Goal: Information Seeking & Learning: Learn about a topic

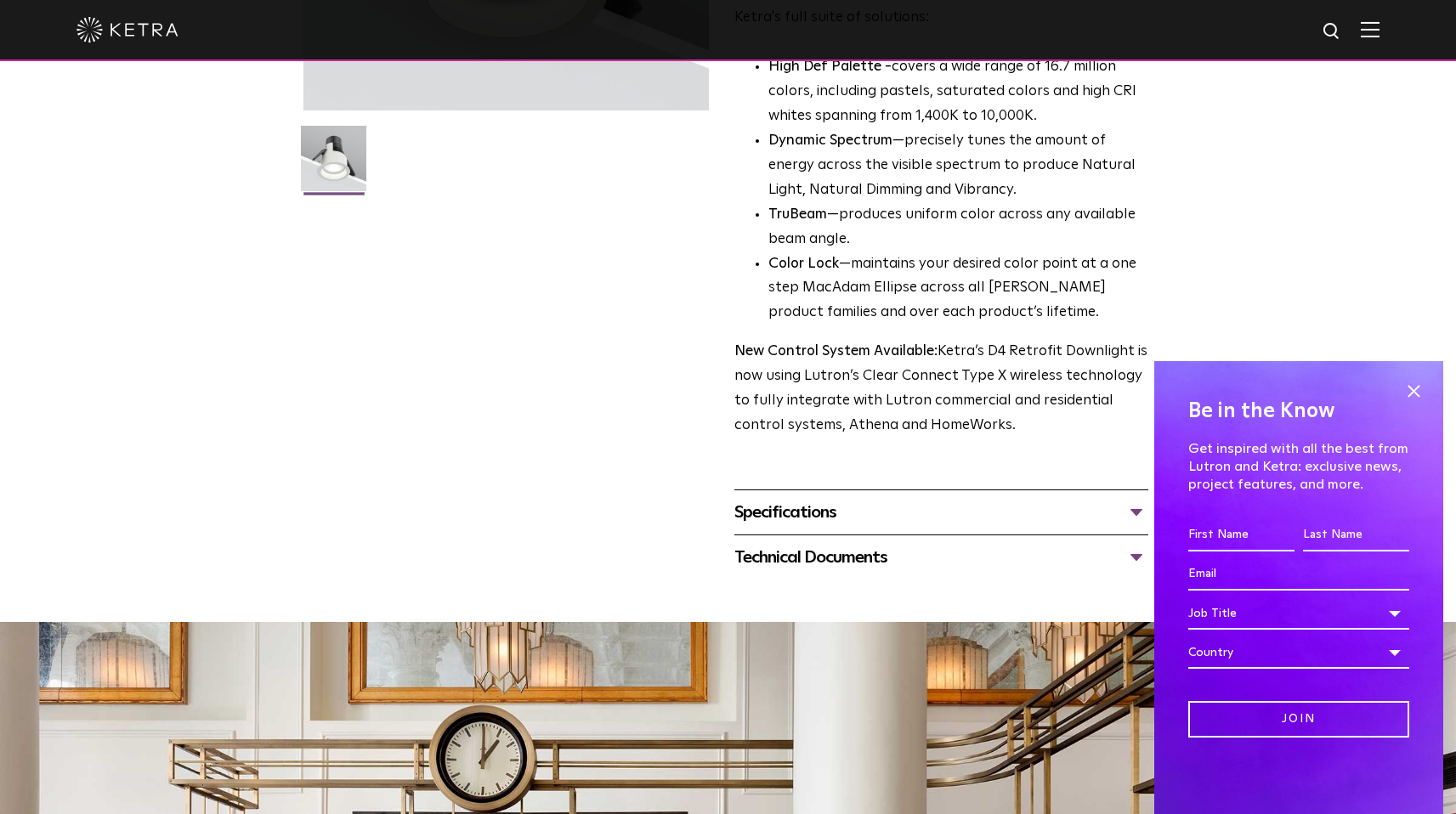
scroll to position [358, 0]
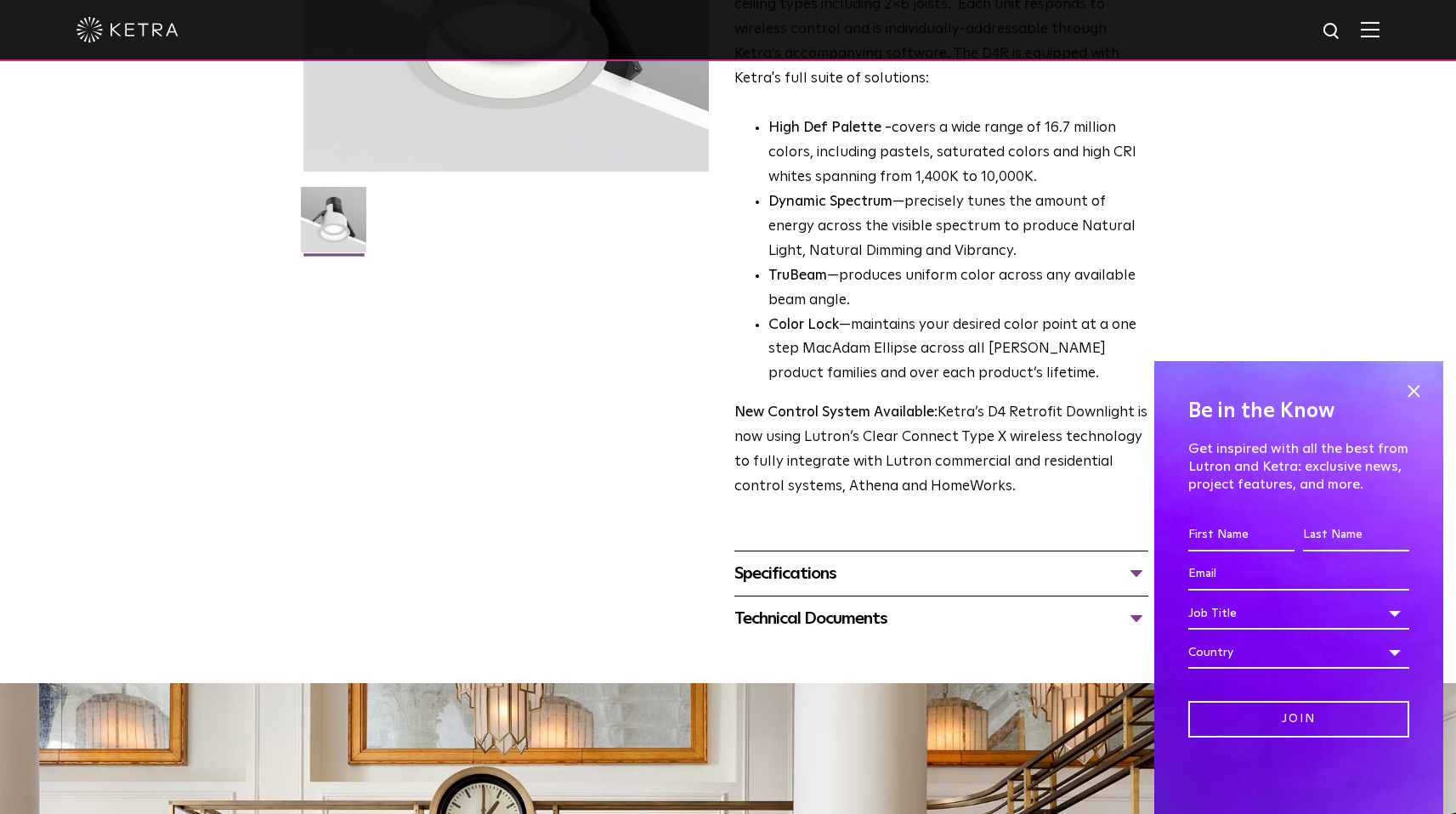
click at [815, 583] on div "Specifications" at bounding box center [940, 573] width 414 height 27
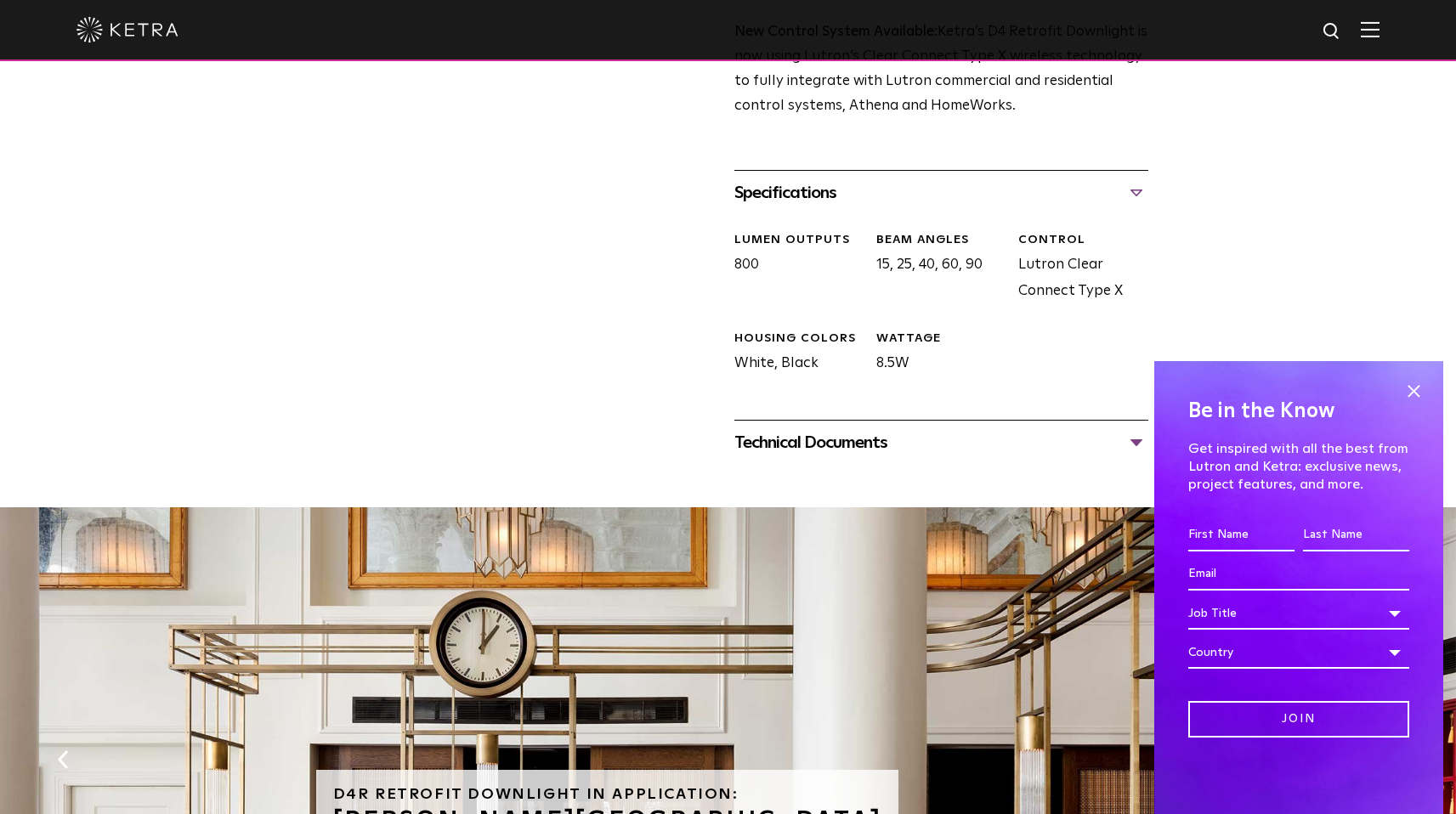
scroll to position [740, 0]
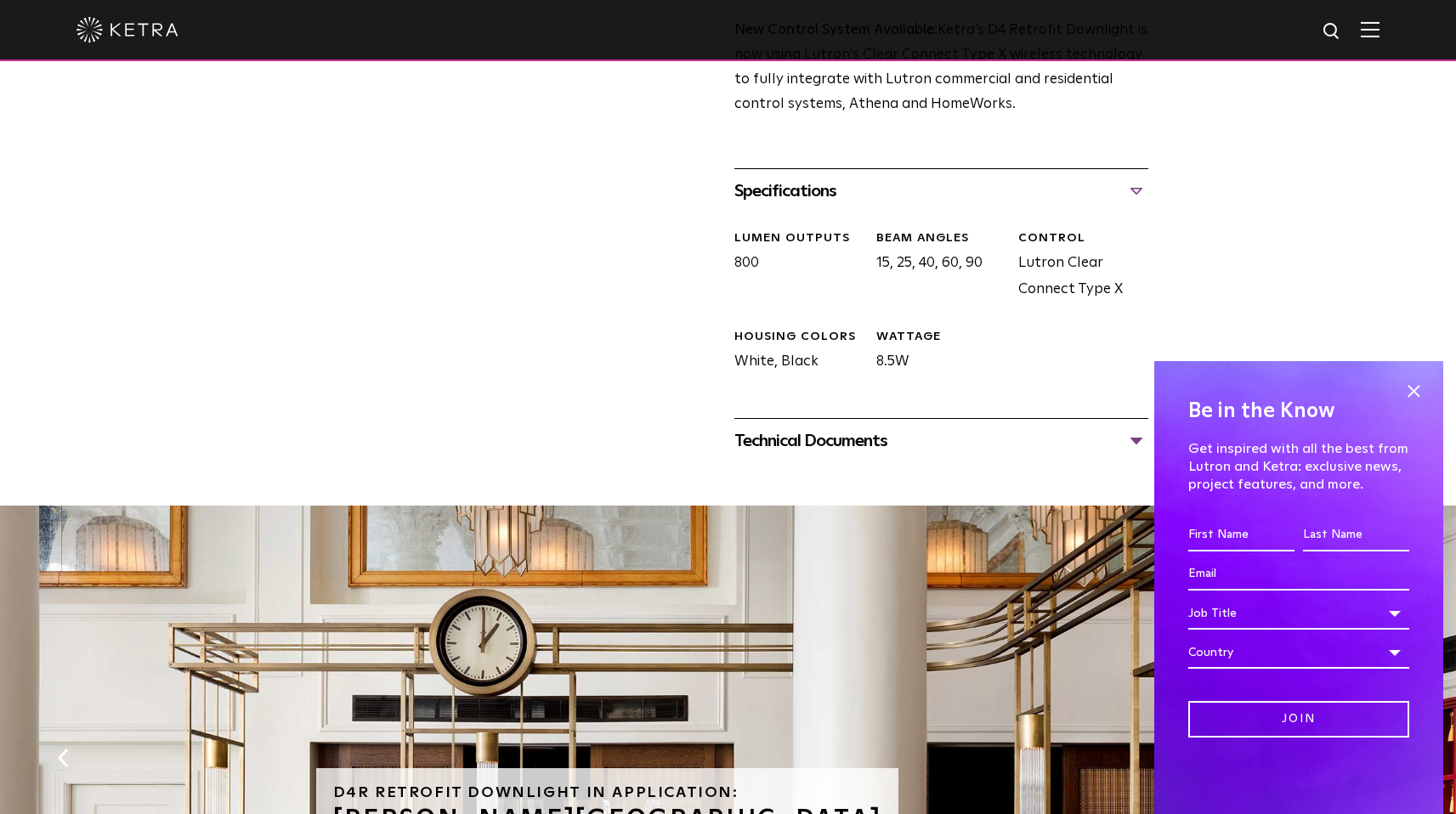
click at [871, 455] on div "Technical Documents D4R Specification Sheet D4R Installation Guide D4R Retrofit…" at bounding box center [940, 440] width 414 height 45
click at [871, 446] on div "Technical Documents" at bounding box center [940, 441] width 414 height 27
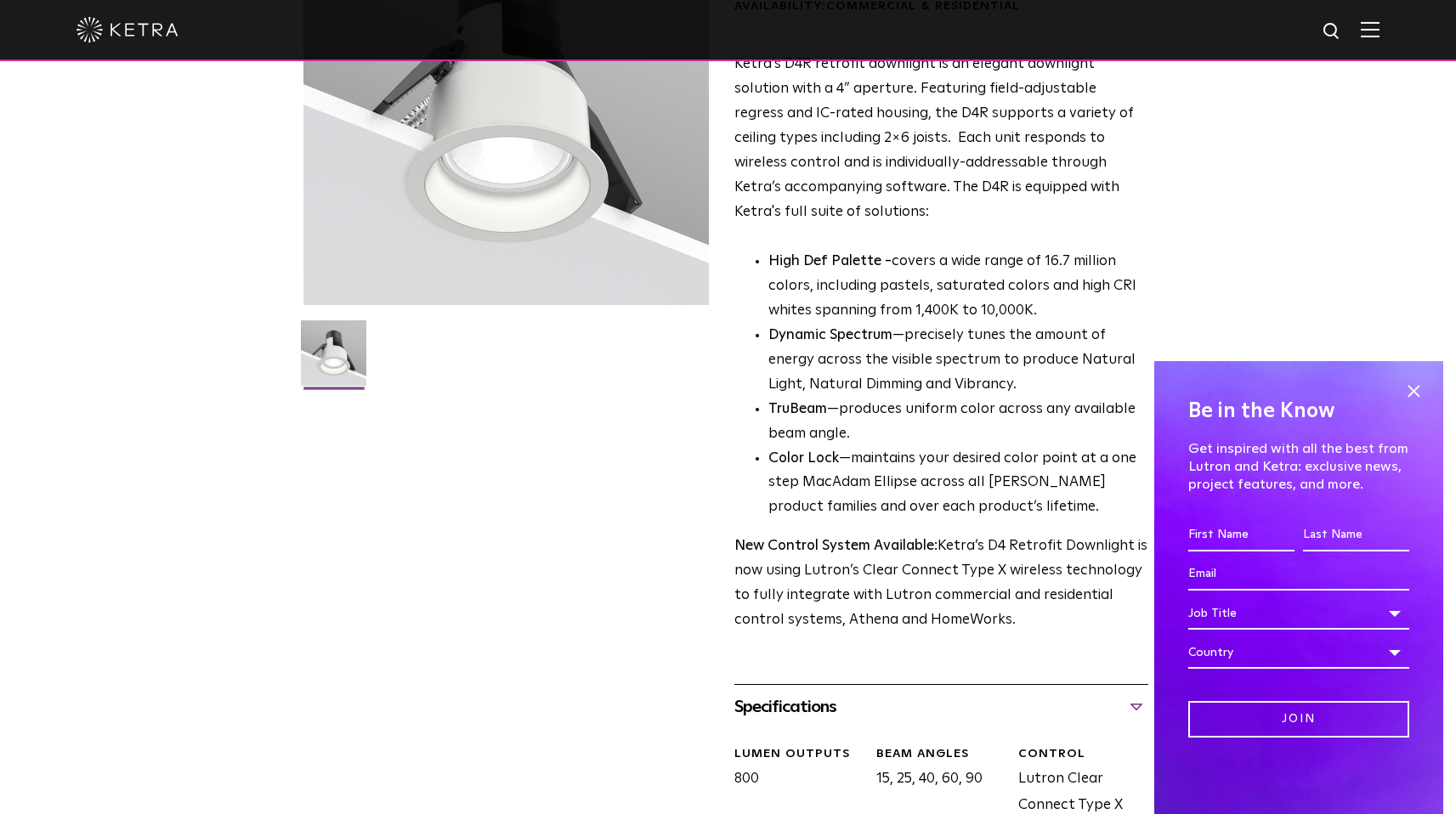
scroll to position [0, 0]
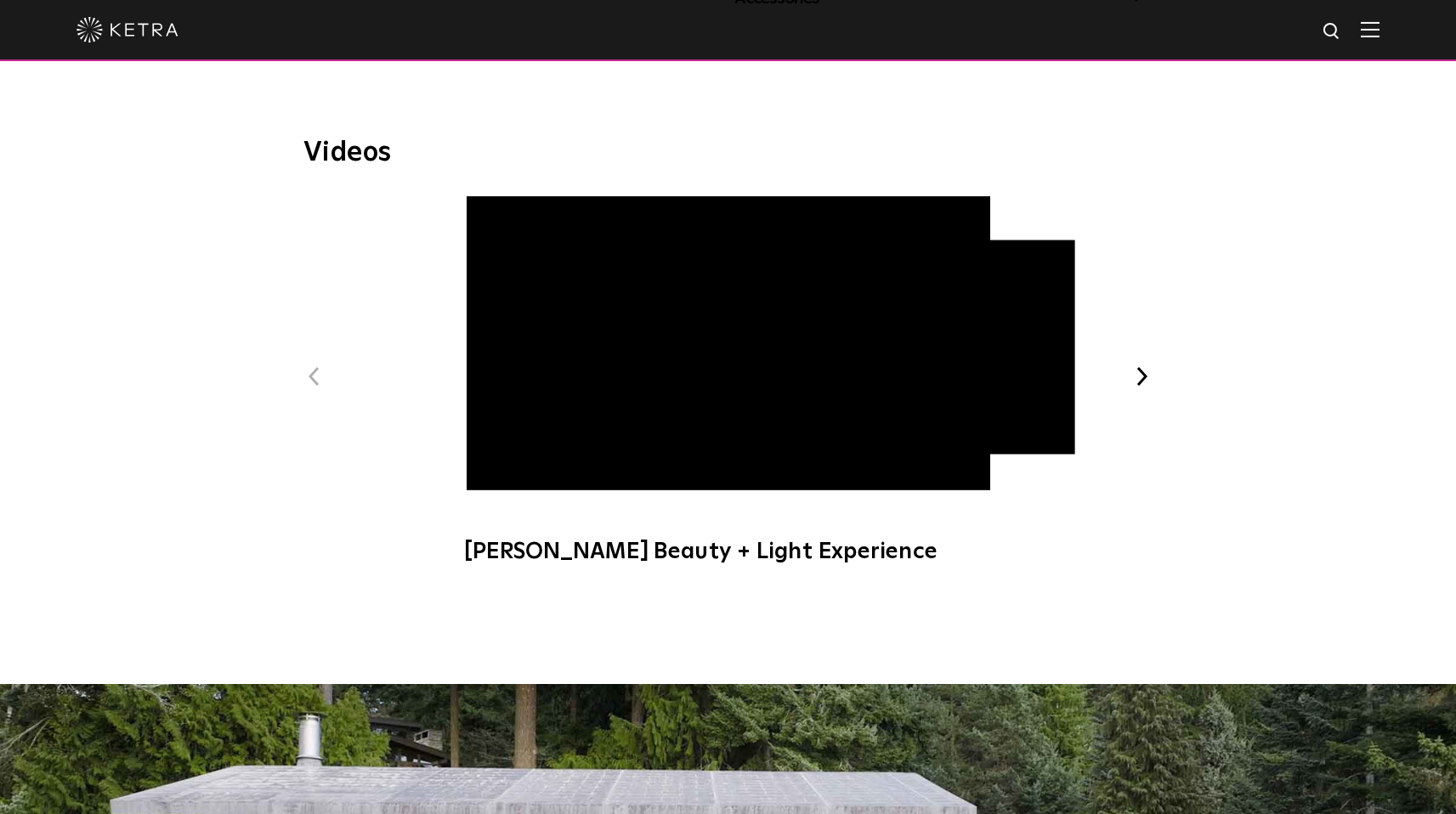
scroll to position [948, 0]
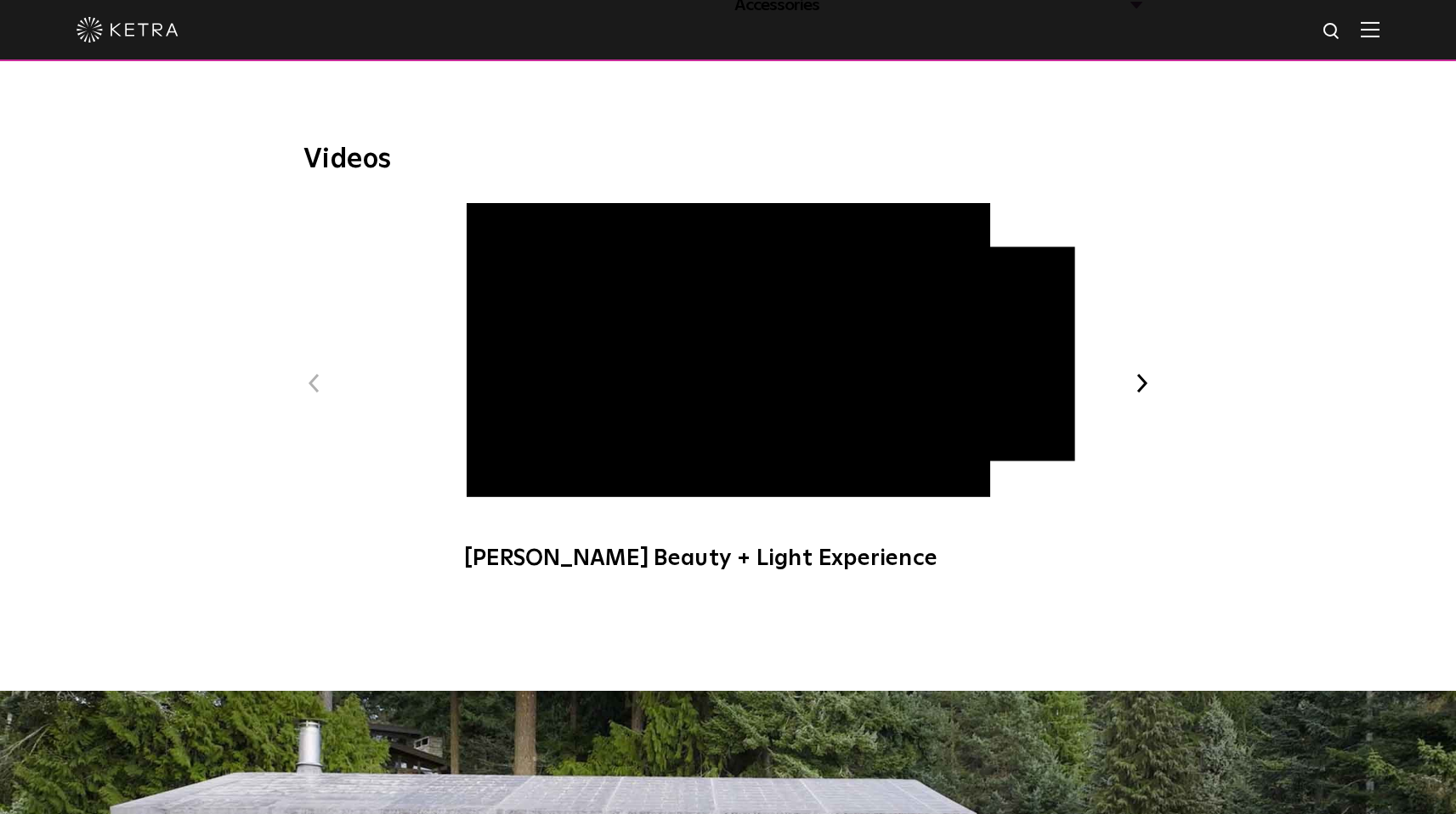
click at [1134, 386] on button "Next" at bounding box center [1141, 383] width 22 height 22
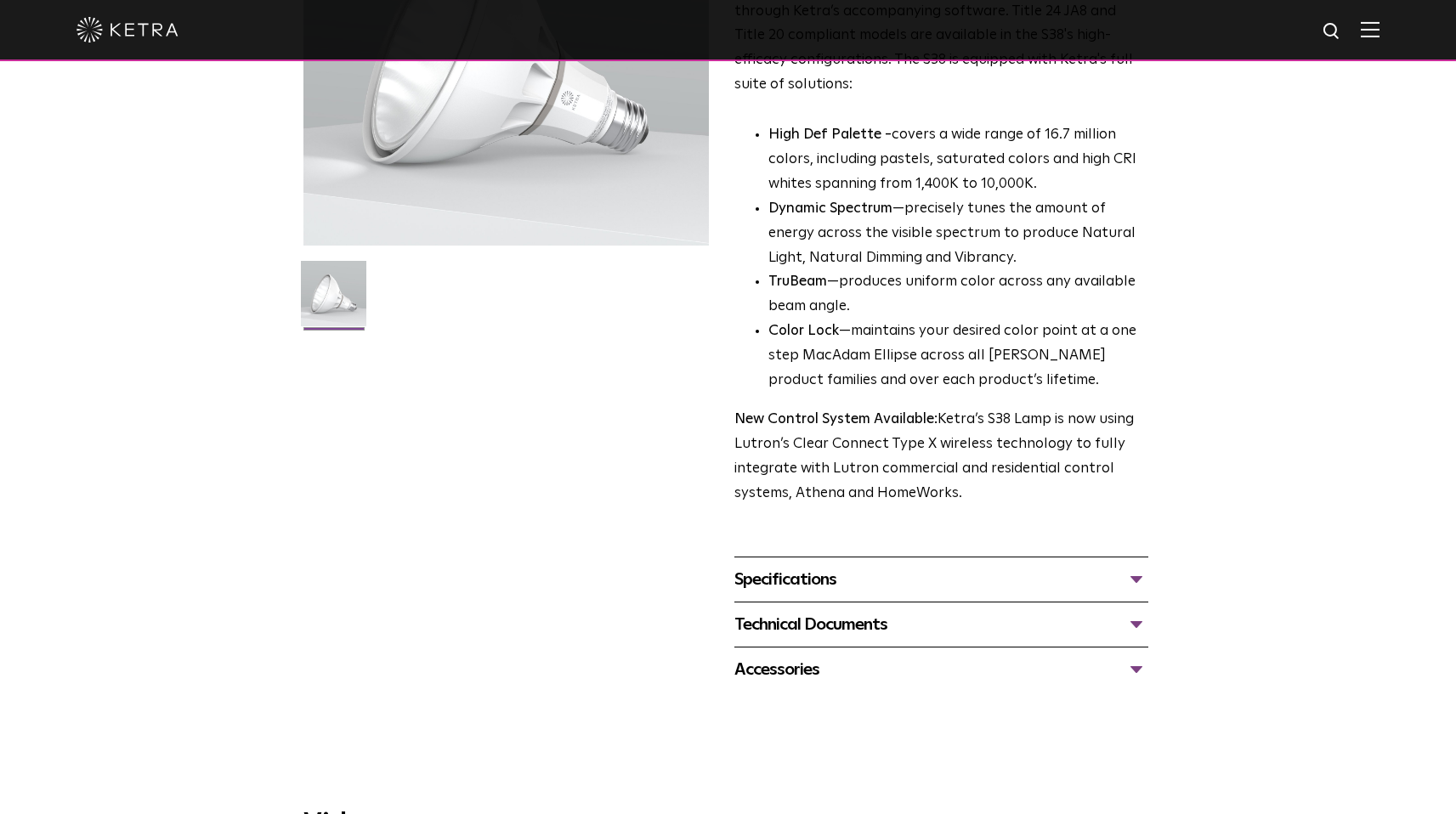
scroll to position [285, 0]
click at [984, 619] on div "Technical Documents" at bounding box center [940, 624] width 414 height 27
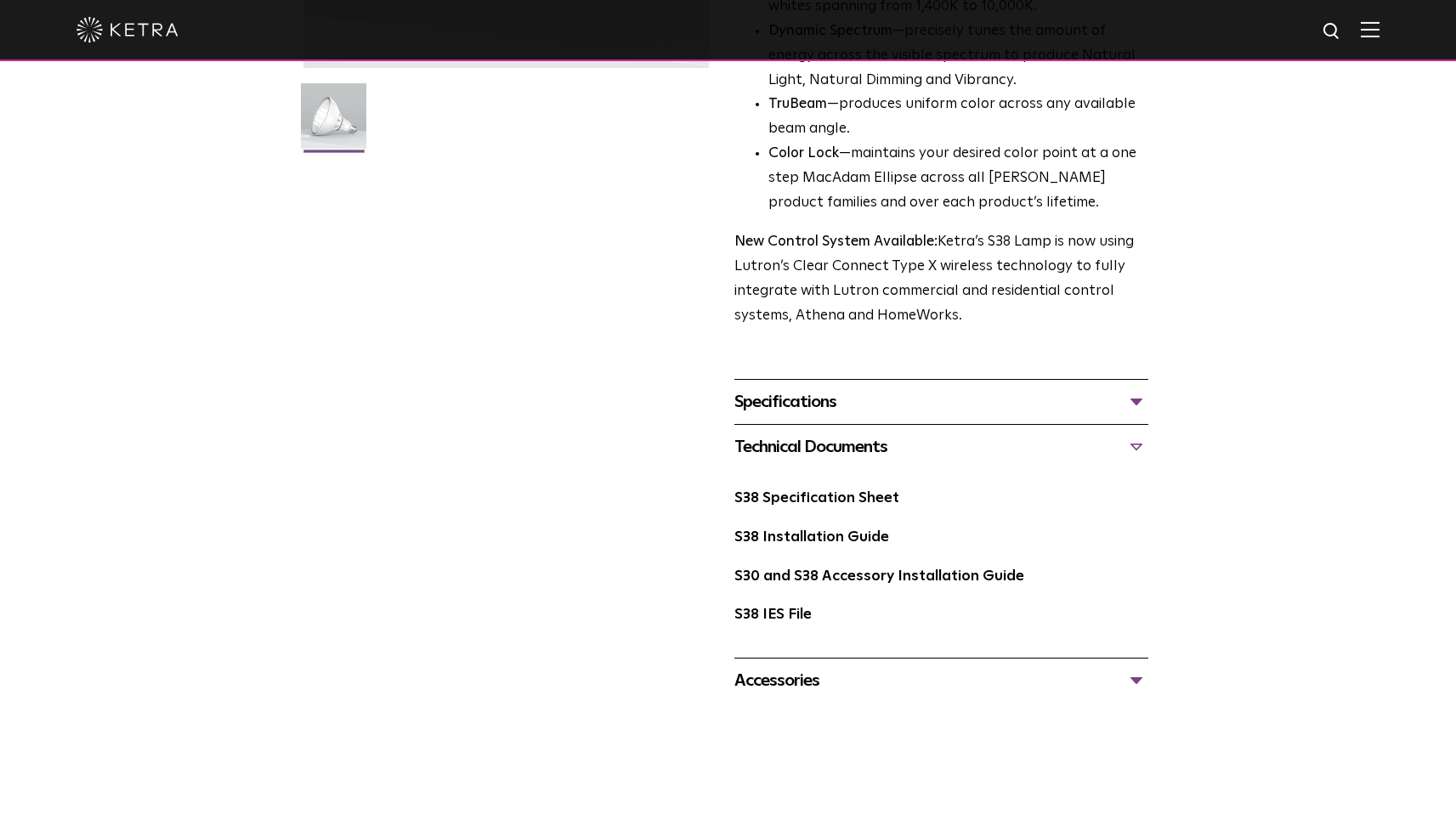
scroll to position [469, 0]
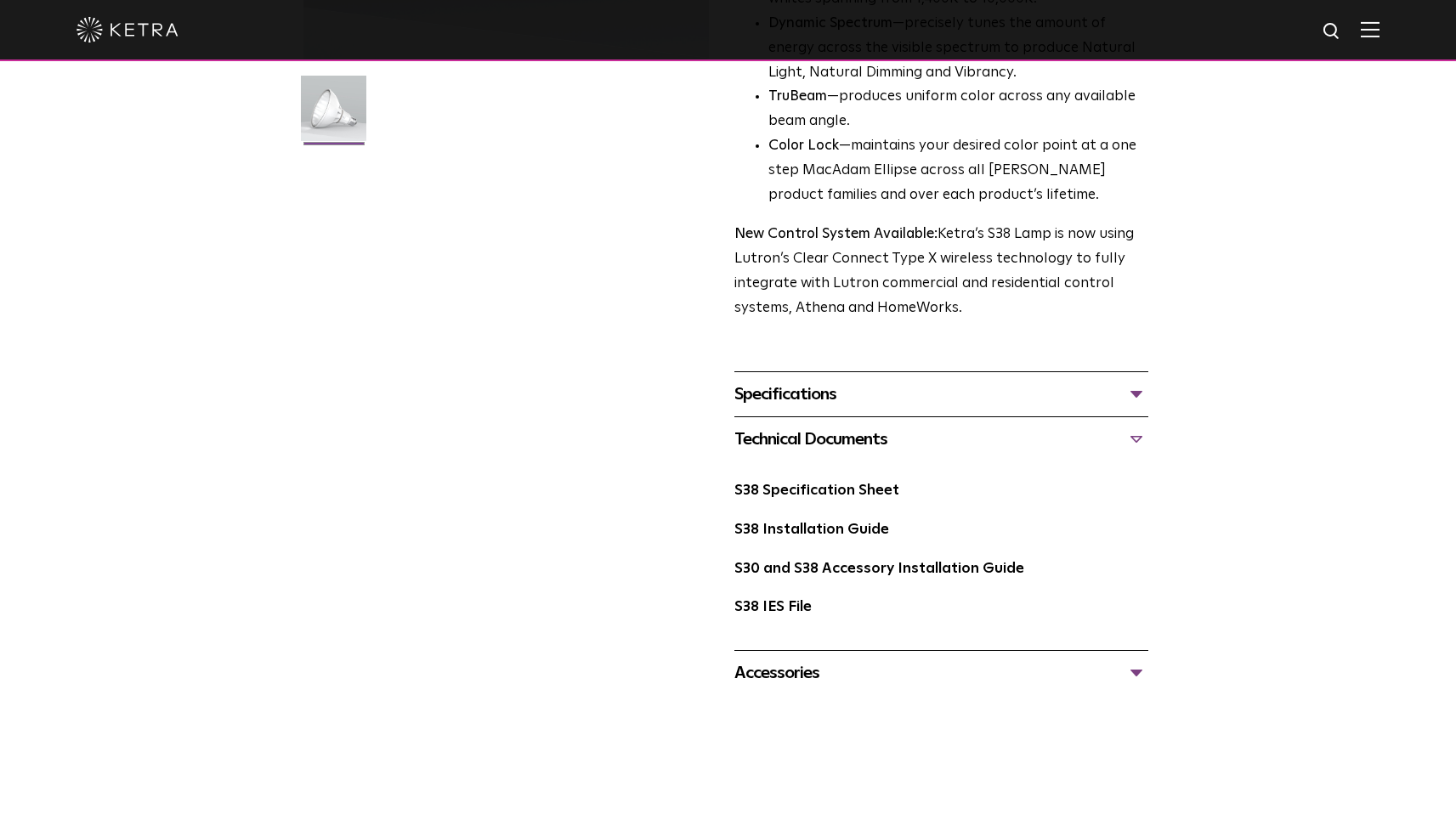
click at [940, 673] on div "Accessories" at bounding box center [940, 672] width 414 height 27
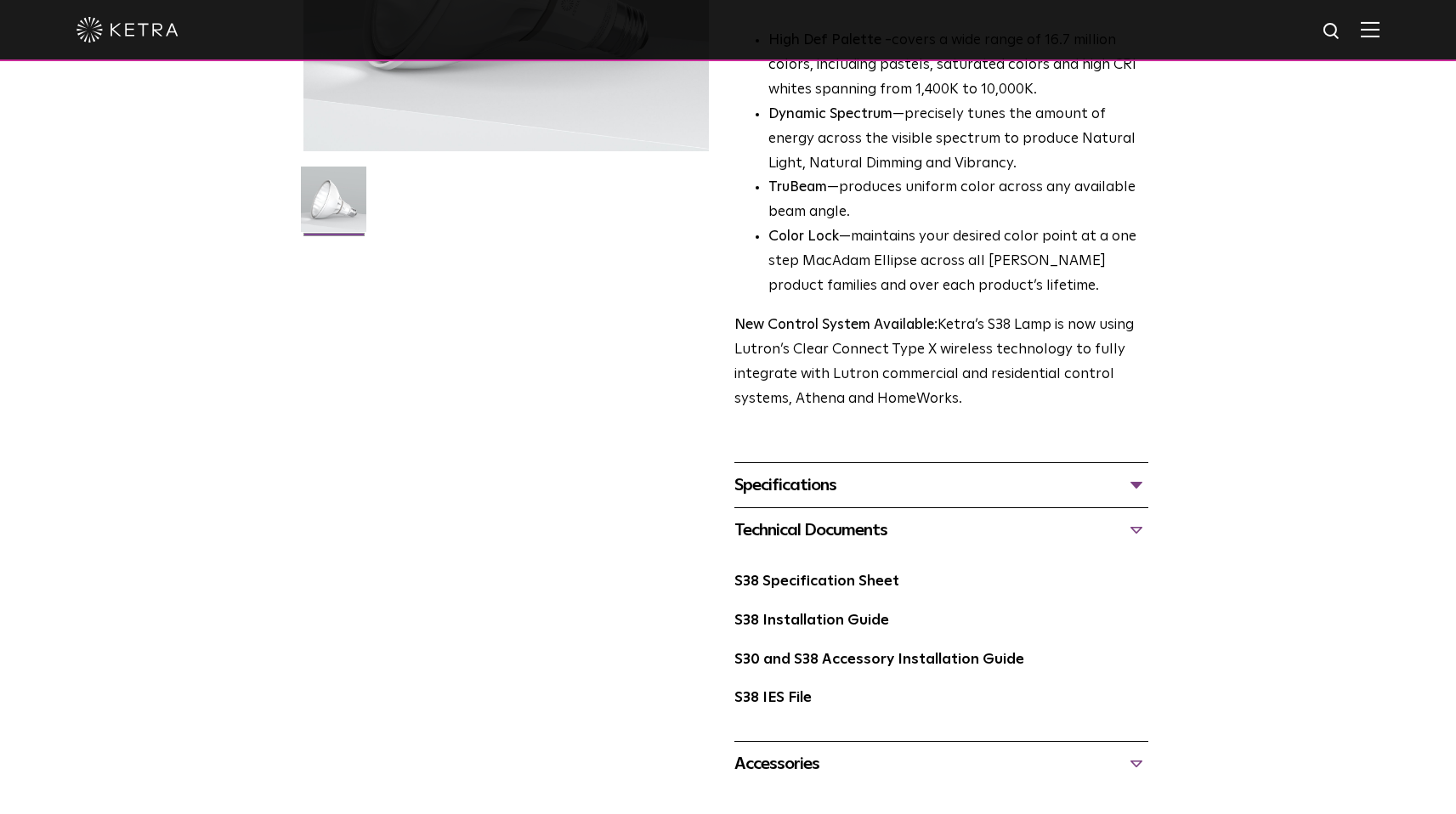
scroll to position [0, 0]
